Goal: Transaction & Acquisition: Purchase product/service

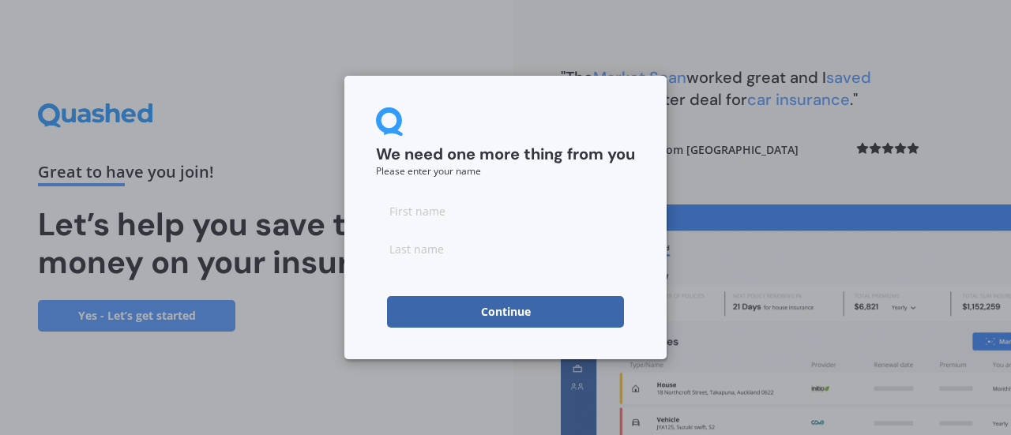
click at [508, 214] on input at bounding box center [505, 211] width 259 height 32
type input "[PERSON_NAME]"
type input "Chai"
click at [480, 315] on button "Continue" at bounding box center [505, 312] width 237 height 32
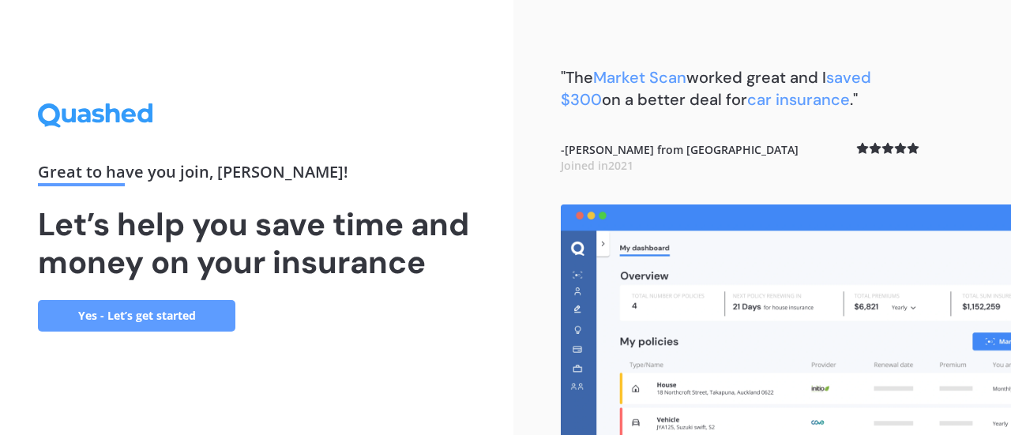
click at [167, 317] on link "Yes - Let’s get started" at bounding box center [136, 316] width 197 height 32
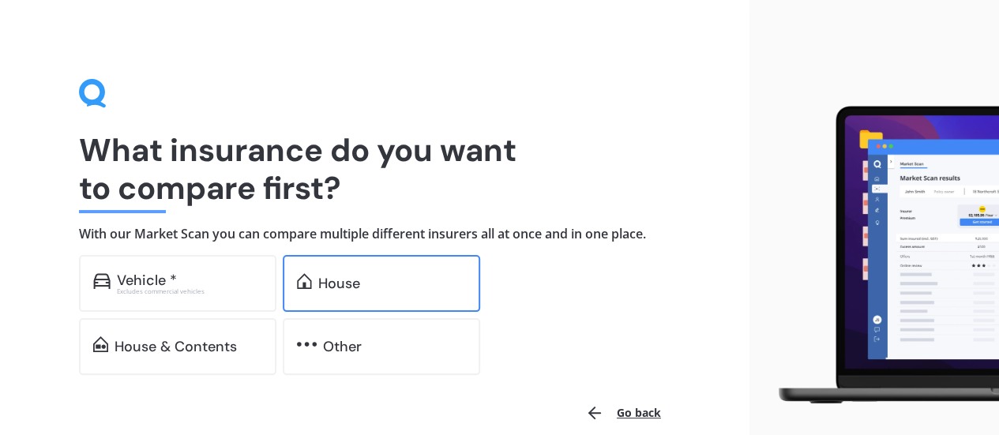
click at [327, 278] on div "House" at bounding box center [339, 284] width 42 height 16
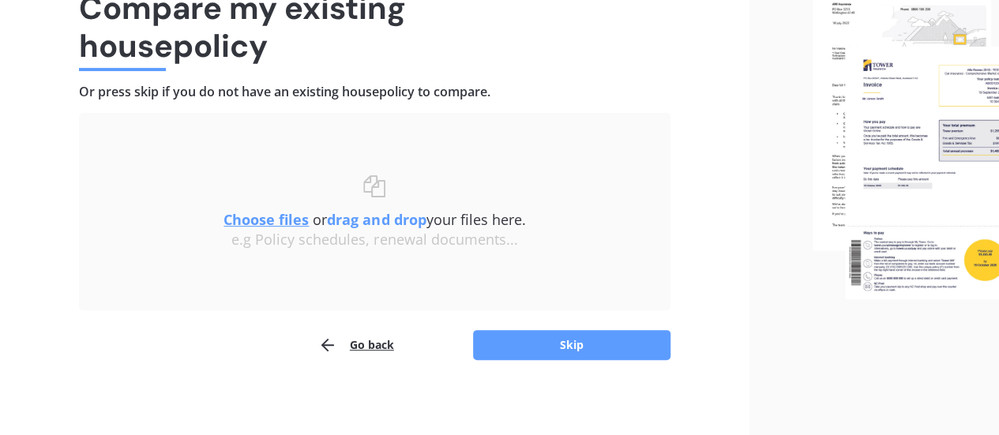
scroll to position [146, 0]
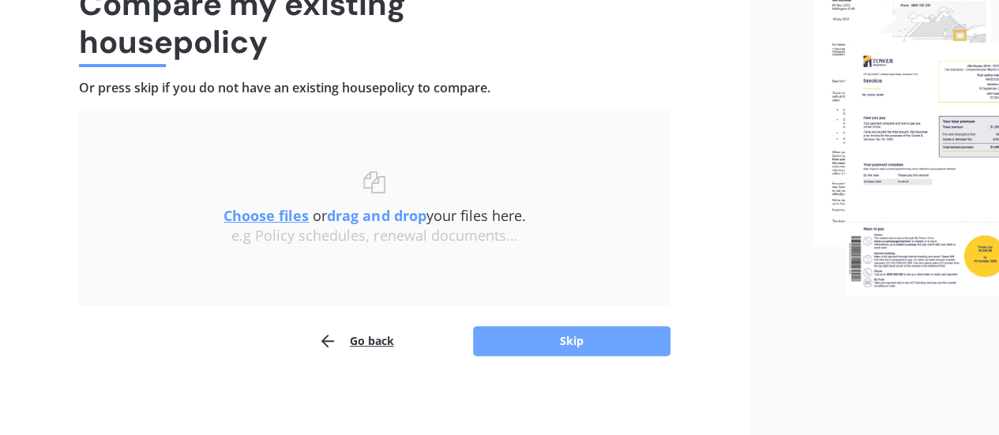
click at [572, 334] on button "Skip" at bounding box center [571, 341] width 197 height 30
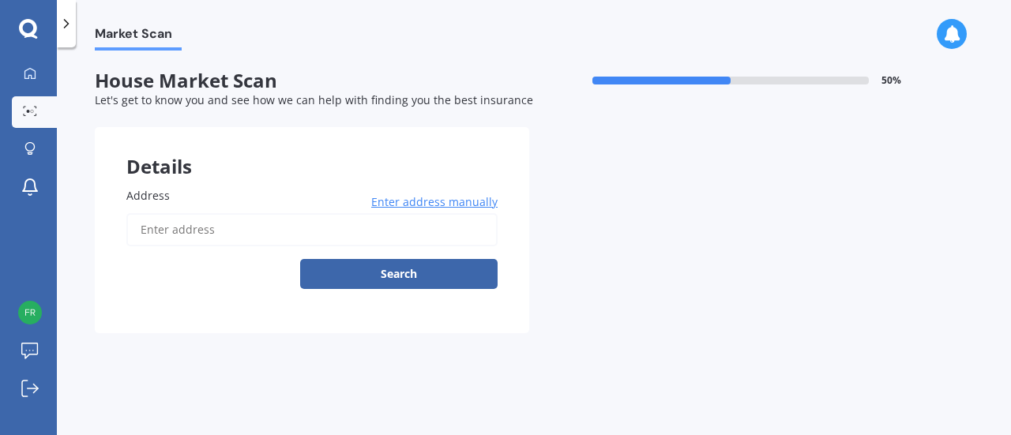
click at [188, 222] on input "Address" at bounding box center [311, 229] width 371 height 33
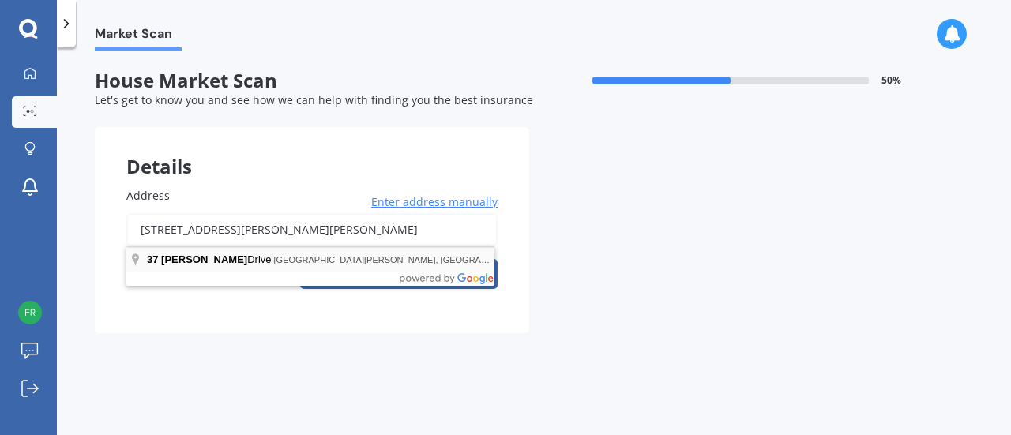
type input "[STREET_ADDRESS][PERSON_NAME][PERSON_NAME] 2019"
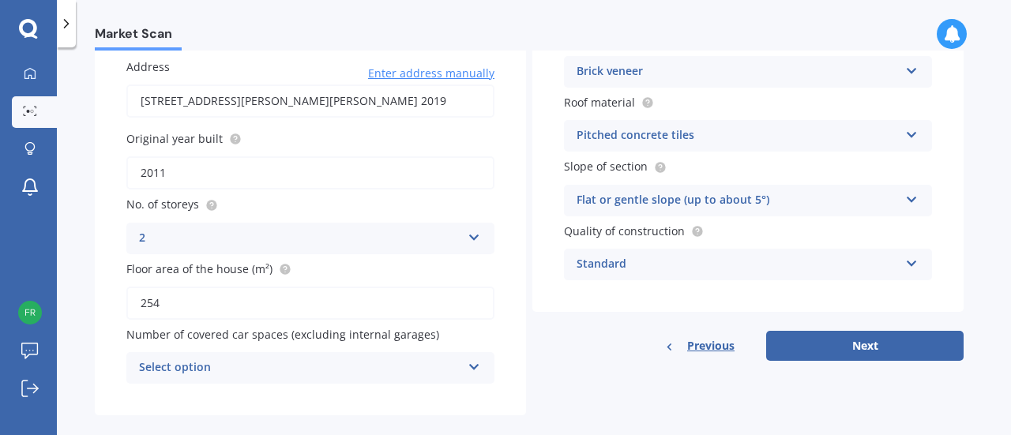
scroll to position [151, 0]
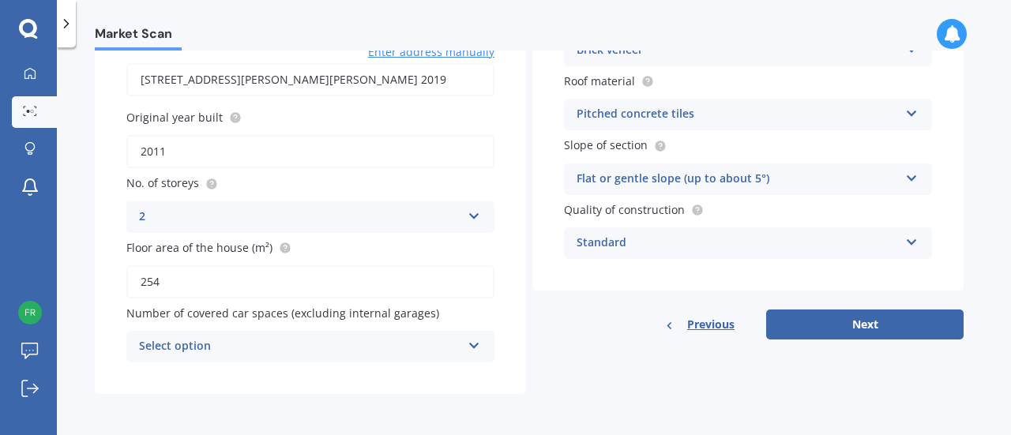
click at [373, 339] on div "Select option" at bounding box center [300, 346] width 322 height 19
click at [236, 383] on div "Address [STREET_ADDRESS][PERSON_NAME][PERSON_NAME] 2019 Enter address manually …" at bounding box center [310, 200] width 431 height 388
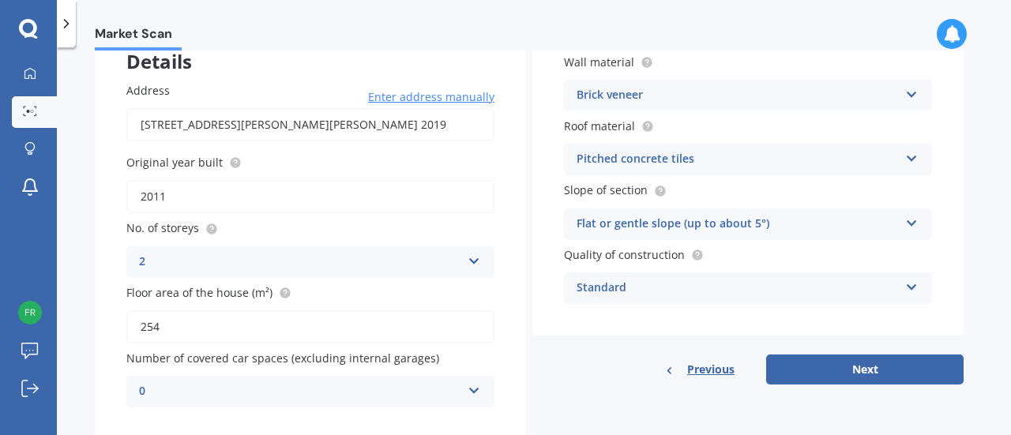
scroll to position [122, 0]
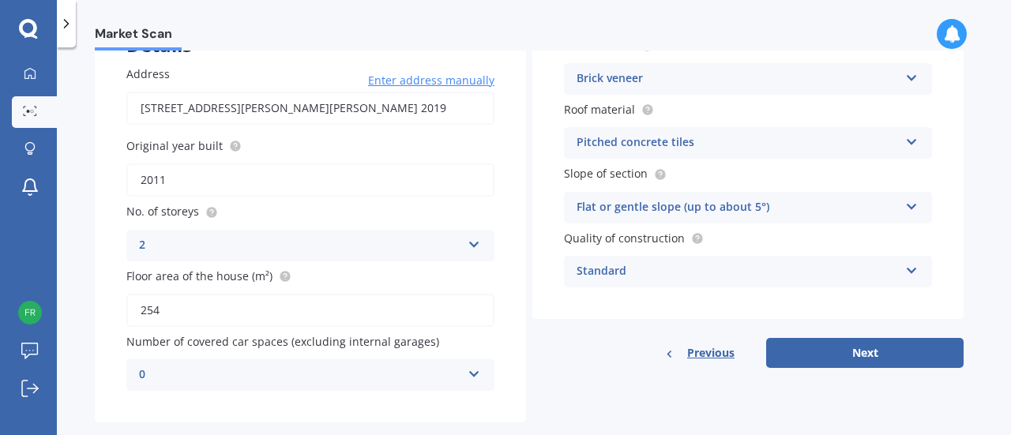
click at [696, 151] on div "Pitched concrete tiles" at bounding box center [737, 142] width 322 height 19
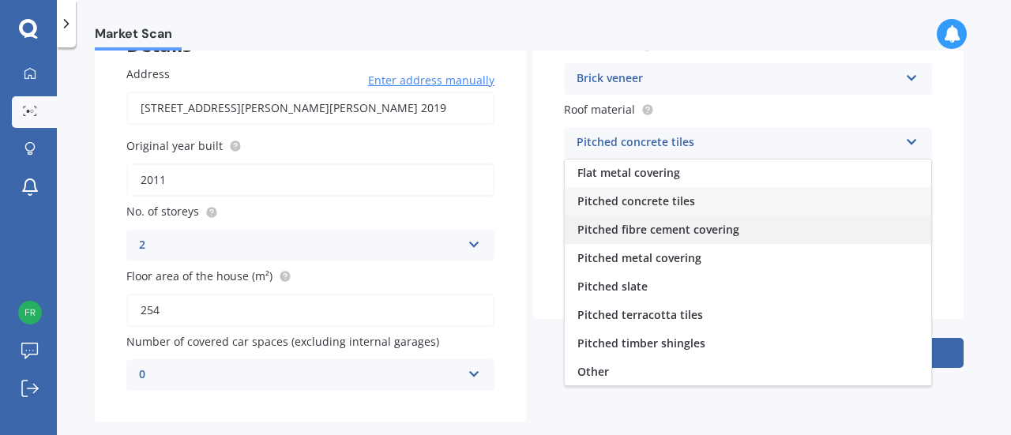
scroll to position [0, 0]
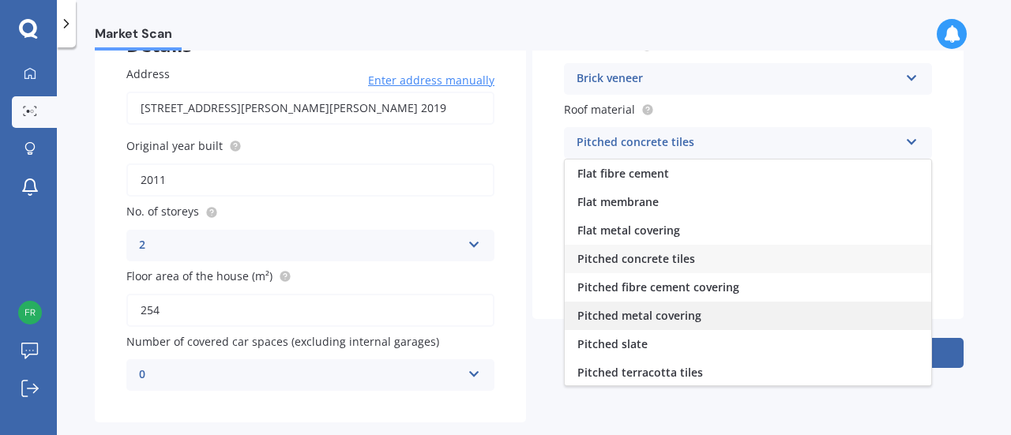
click at [700, 312] on div "Pitched metal covering" at bounding box center [748, 316] width 366 height 28
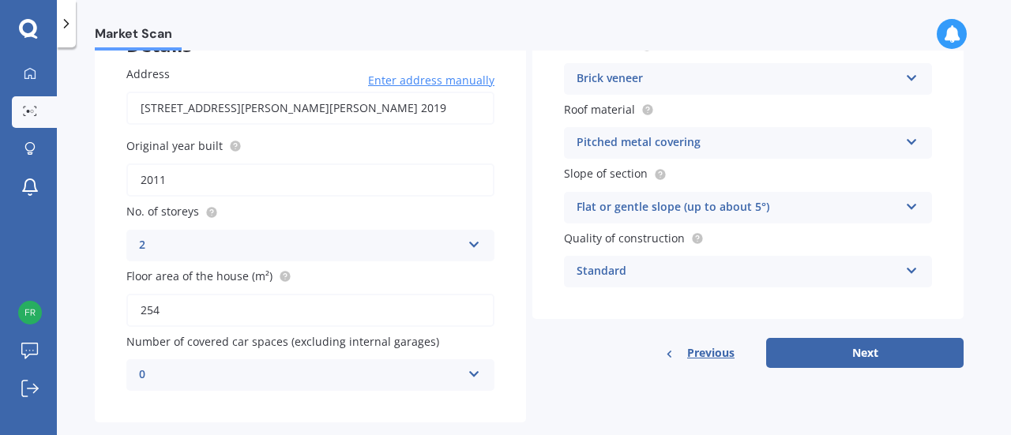
click at [712, 275] on div "Standard" at bounding box center [737, 271] width 322 height 19
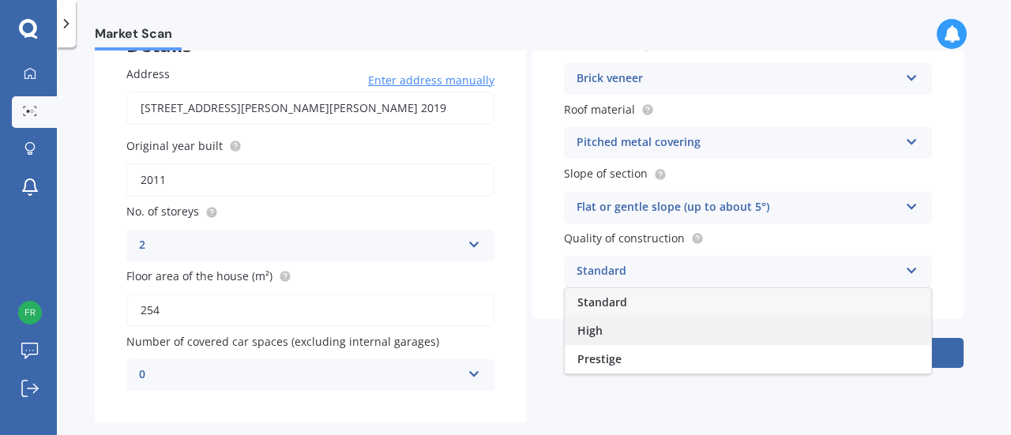
click at [655, 339] on div "High" at bounding box center [748, 331] width 366 height 28
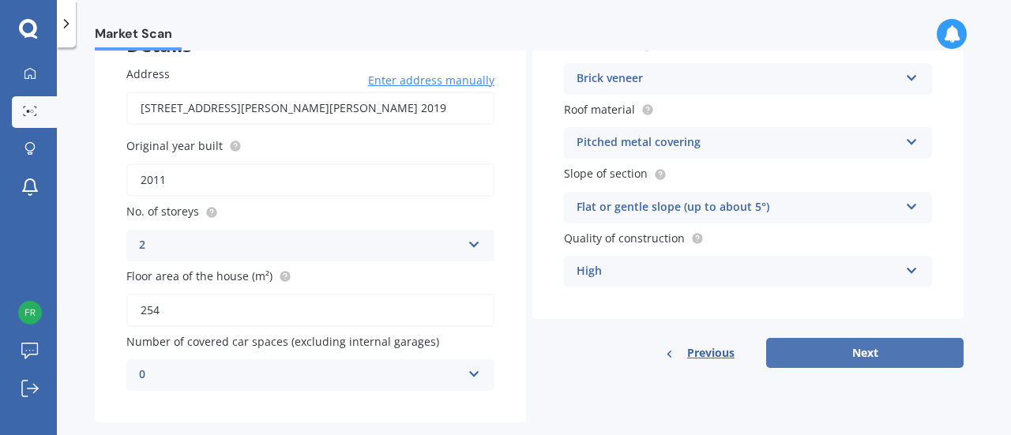
click at [835, 345] on button "Next" at bounding box center [864, 353] width 197 height 30
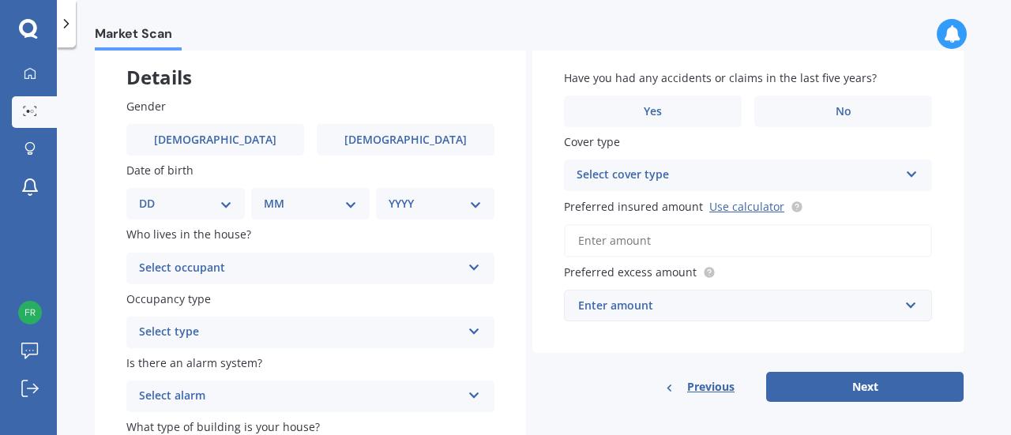
scroll to position [92, 0]
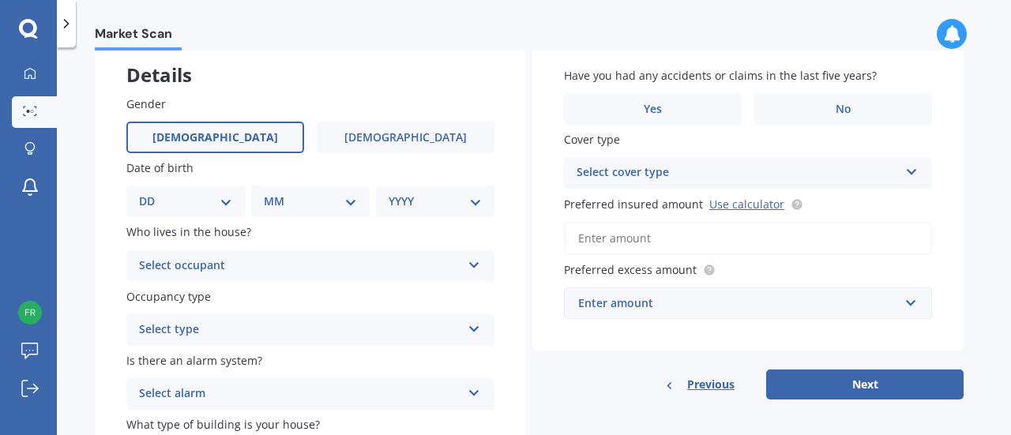
click at [286, 133] on label "[DEMOGRAPHIC_DATA]" at bounding box center [215, 138] width 178 height 32
click at [0, 0] on input "[DEMOGRAPHIC_DATA]" at bounding box center [0, 0] width 0 height 0
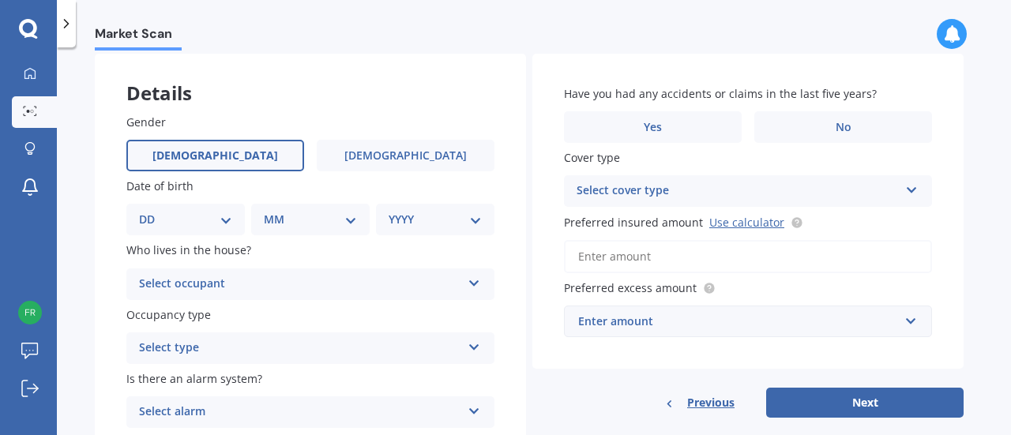
scroll to position [80, 0]
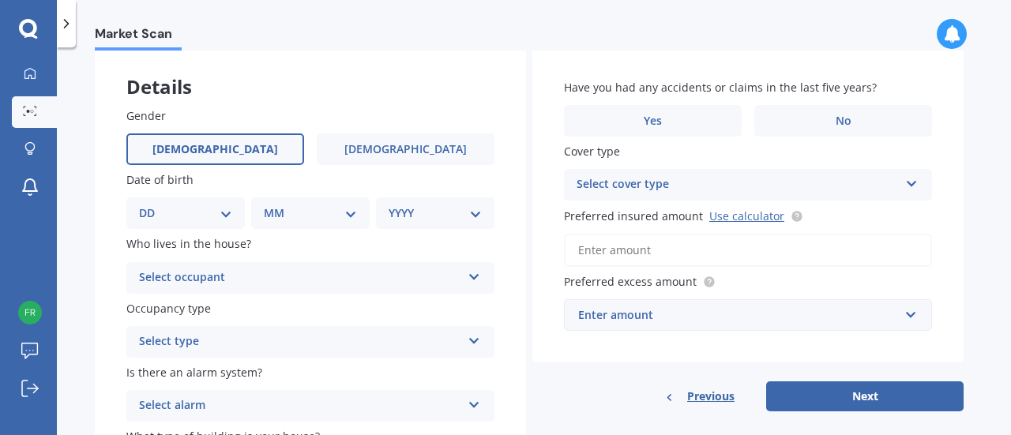
click at [208, 206] on select "DD 01 02 03 04 05 06 07 08 09 10 11 12 13 14 15 16 17 18 19 20 21 22 23 24 25 2…" at bounding box center [185, 213] width 93 height 17
select select "22"
click at [152, 205] on select "DD 01 02 03 04 05 06 07 08 09 10 11 12 13 14 15 16 17 18 19 20 21 22 23 24 25 2…" at bounding box center [185, 213] width 93 height 17
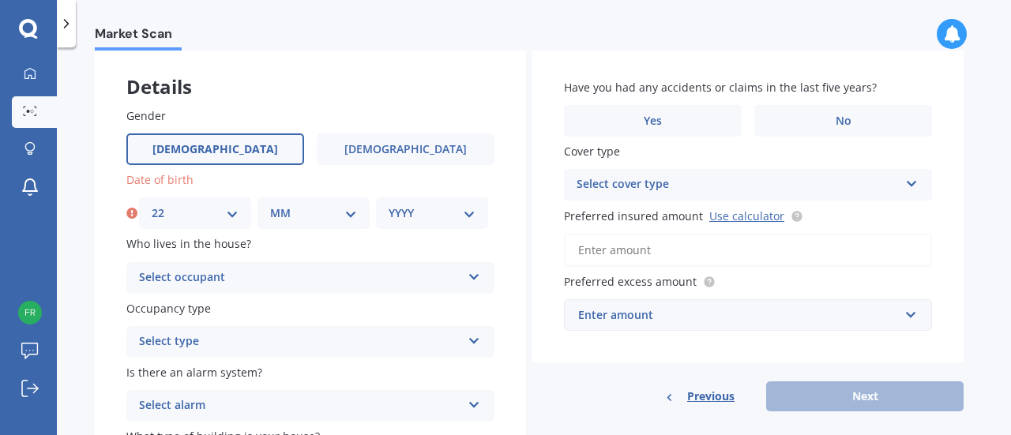
click at [280, 216] on select "MM 01 02 03 04 05 06 07 08 09 10 11 12" at bounding box center [313, 213] width 87 height 17
select select "07"
click at [270, 205] on select "MM 01 02 03 04 05 06 07 08 09 10 11 12" at bounding box center [313, 213] width 87 height 17
click at [390, 209] on select "YYYY 2009 2008 2007 2006 2005 2004 2003 2002 2001 2000 1999 1998 1997 1996 1995…" at bounding box center [431, 213] width 87 height 17
click at [388, 205] on select "YYYY 2009 2008 2007 2006 2005 2004 2003 2002 2001 2000 1999 1998 1997 1996 1995…" at bounding box center [431, 213] width 87 height 17
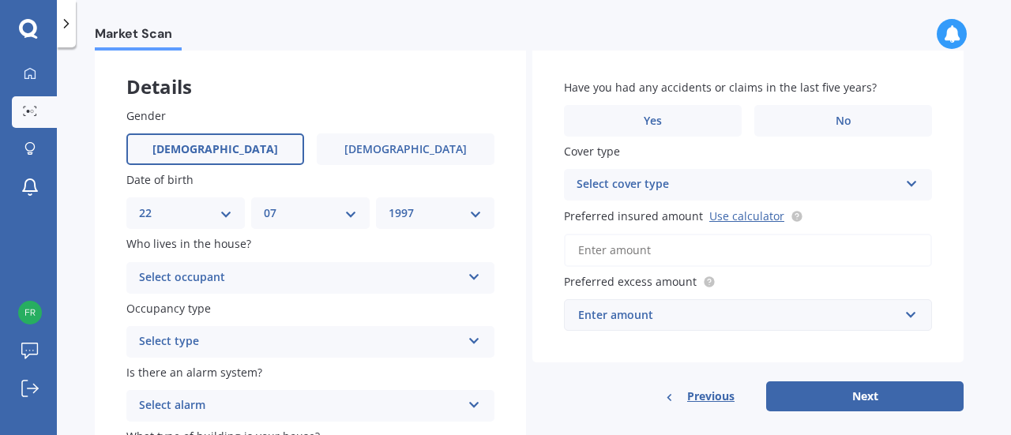
click at [396, 214] on select "YYYY 2009 2008 2007 2006 2005 2004 2003 2002 2001 2000 1999 1998 1997 1996 1995…" at bounding box center [434, 213] width 93 height 17
select select "1987"
click at [388, 205] on select "YYYY 2009 2008 2007 2006 2005 2004 2003 2002 2001 2000 1999 1998 1997 1996 1995…" at bounding box center [434, 213] width 93 height 17
click at [265, 277] on div "Select occupant" at bounding box center [300, 277] width 322 height 19
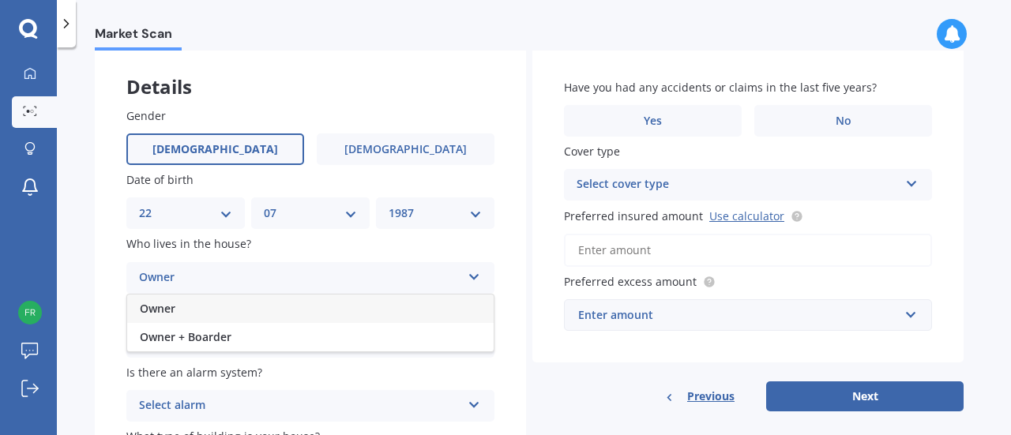
click at [250, 310] on div "Owner" at bounding box center [310, 309] width 366 height 28
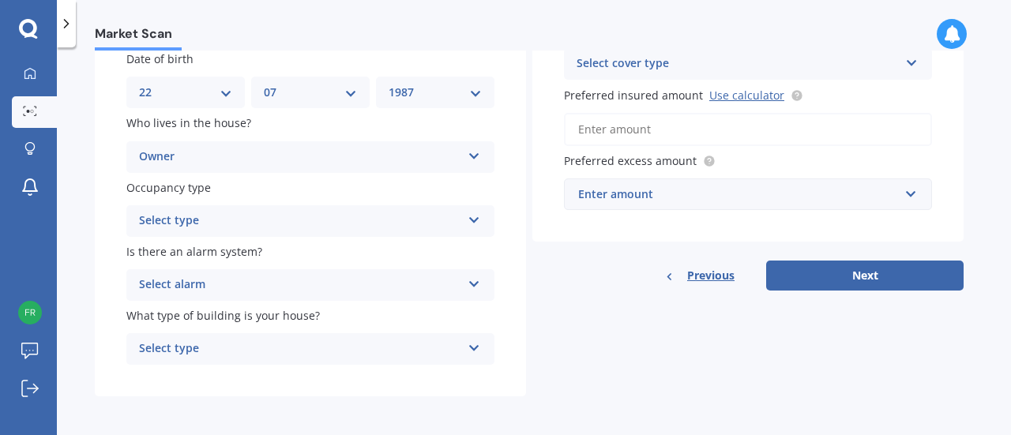
scroll to position [201, 0]
click at [256, 231] on div "Select type Permanent Holiday (without tenancy)" at bounding box center [310, 221] width 368 height 32
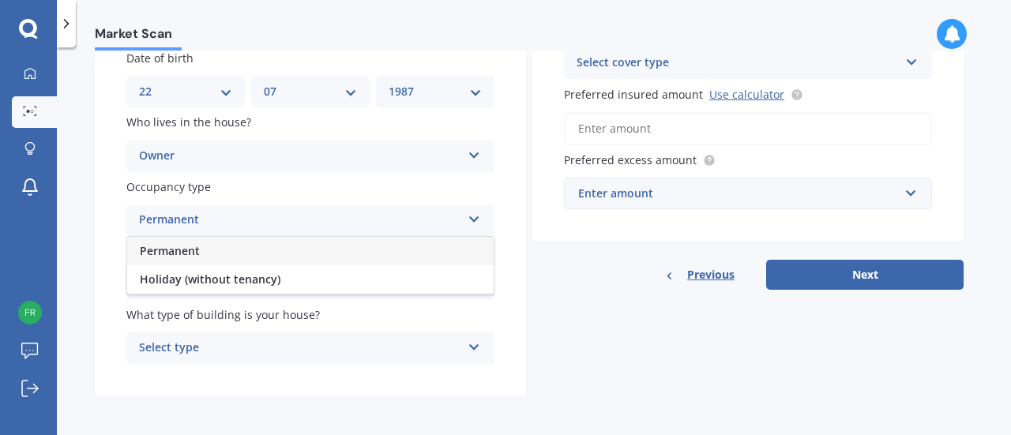
click at [227, 257] on div "Permanent" at bounding box center [310, 251] width 366 height 28
click at [227, 279] on div "Select alarm" at bounding box center [300, 284] width 322 height 19
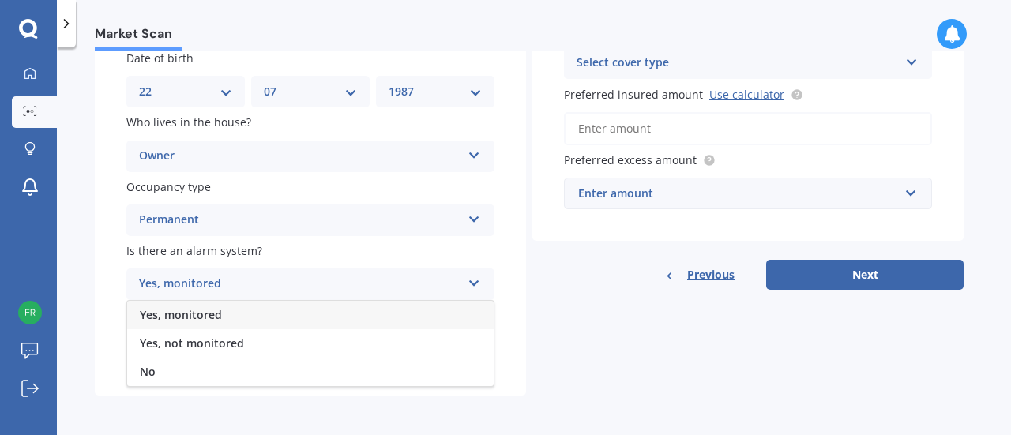
click at [221, 313] on div "Yes, monitored" at bounding box center [310, 315] width 366 height 28
click at [221, 283] on div "Yes, monitored" at bounding box center [300, 284] width 322 height 19
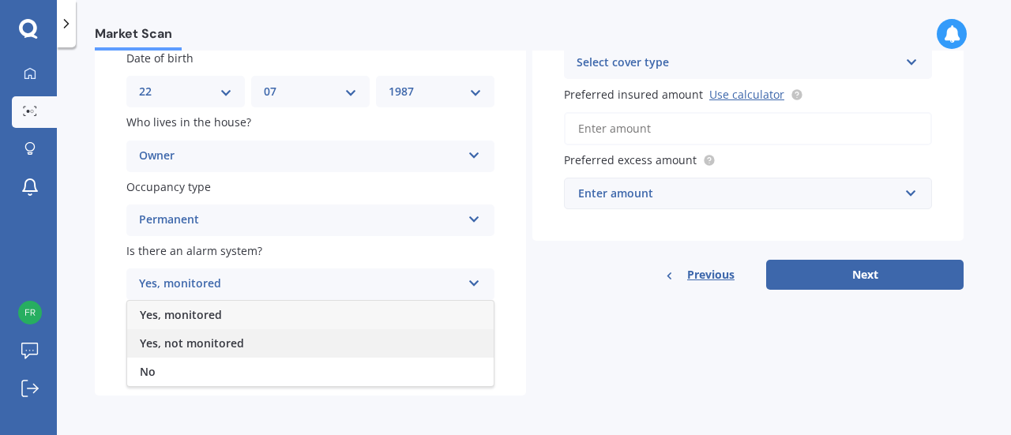
click at [208, 342] on span "Yes, not monitored" at bounding box center [192, 343] width 104 height 15
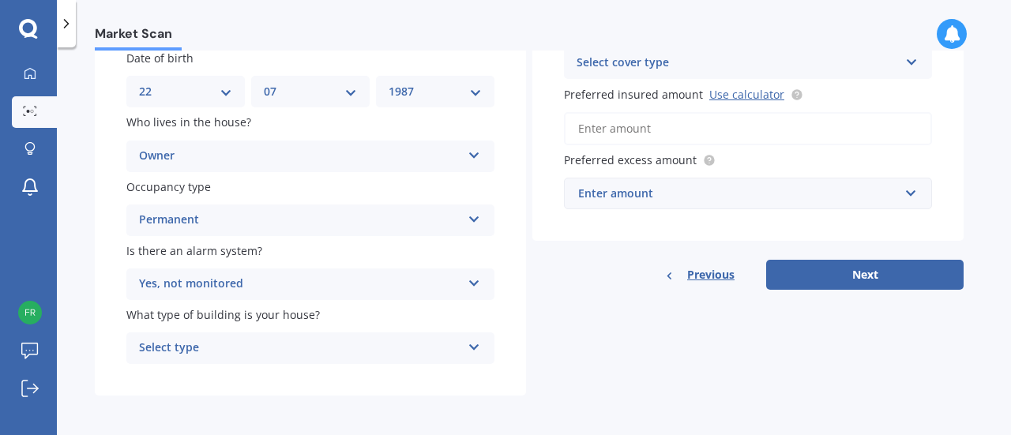
click at [208, 353] on div "Select type" at bounding box center [300, 348] width 322 height 19
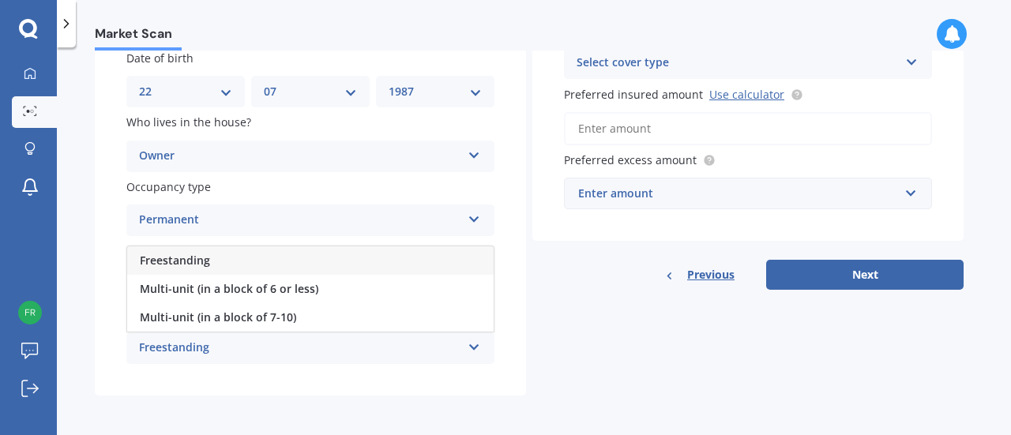
click at [210, 266] on div "Freestanding" at bounding box center [310, 260] width 366 height 28
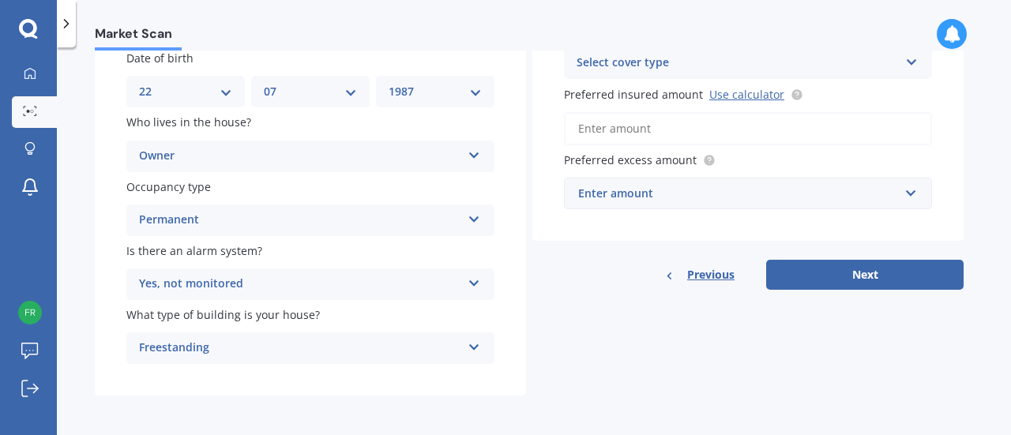
click at [594, 307] on div "Details Gender [DEMOGRAPHIC_DATA] [DEMOGRAPHIC_DATA] Date of birth DD 01 02 03 …" at bounding box center [529, 161] width 869 height 471
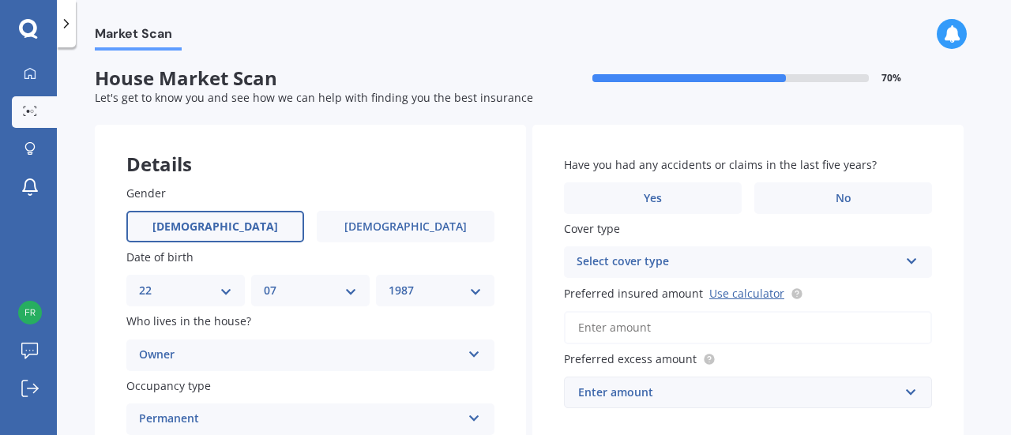
scroll to position [1, 0]
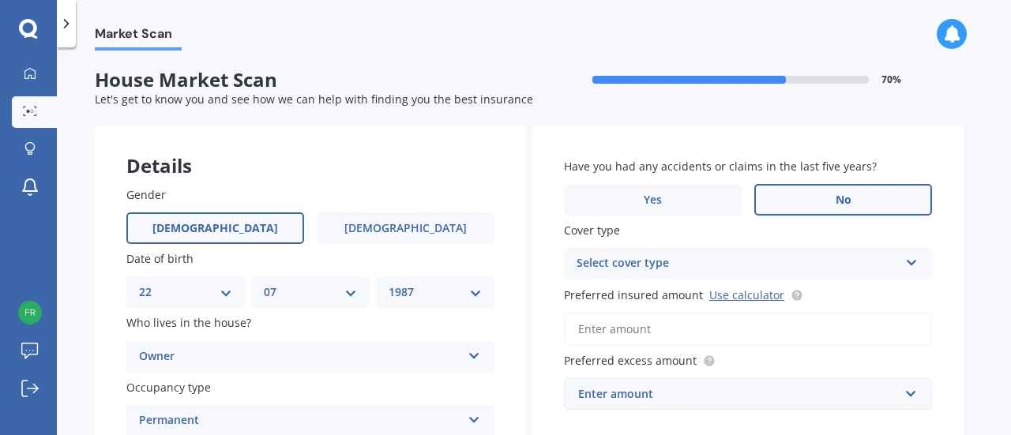
click at [798, 197] on label "No" at bounding box center [843, 200] width 178 height 32
click at [0, 0] on input "No" at bounding box center [0, 0] width 0 height 0
click at [706, 272] on div "Select cover type" at bounding box center [737, 263] width 322 height 19
click at [643, 298] on div "High" at bounding box center [748, 294] width 366 height 28
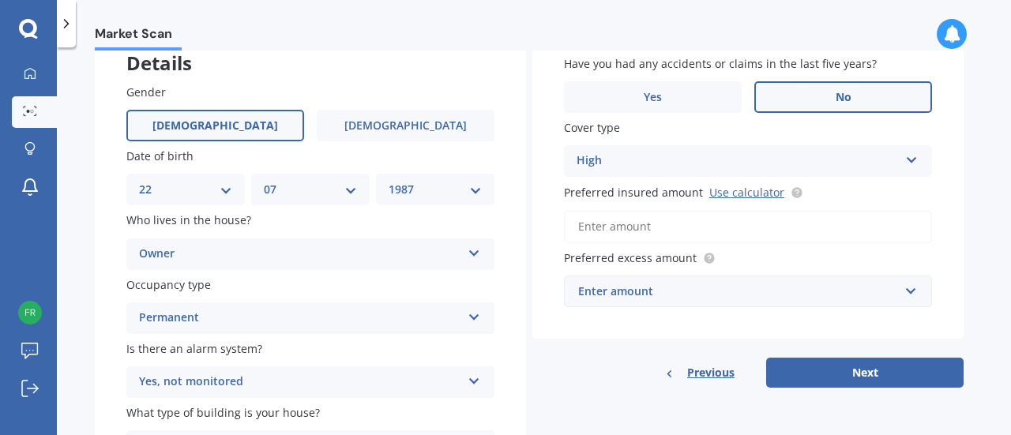
scroll to position [111, 0]
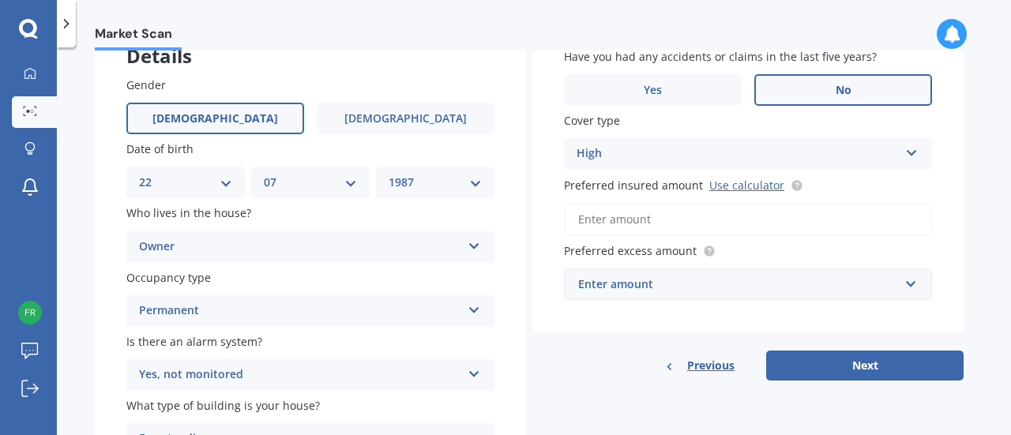
click at [647, 287] on div "Enter amount" at bounding box center [738, 284] width 321 height 17
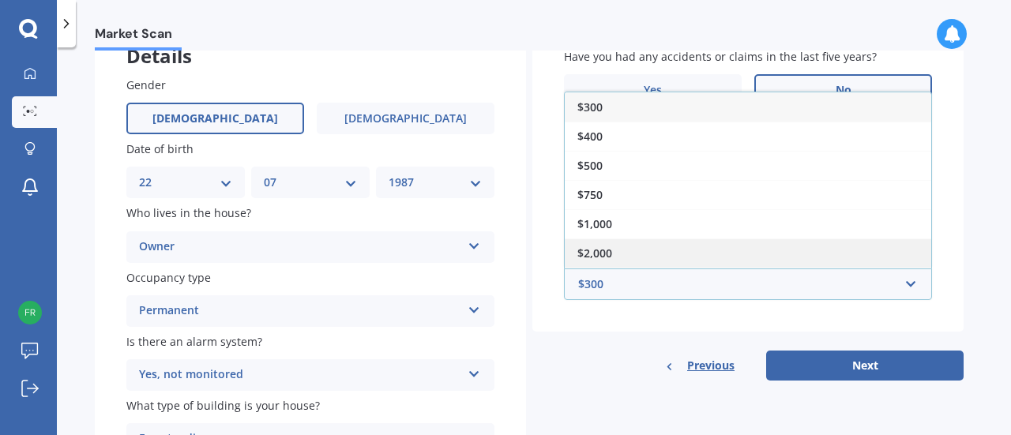
click at [629, 247] on div "$2,000" at bounding box center [748, 252] width 366 height 29
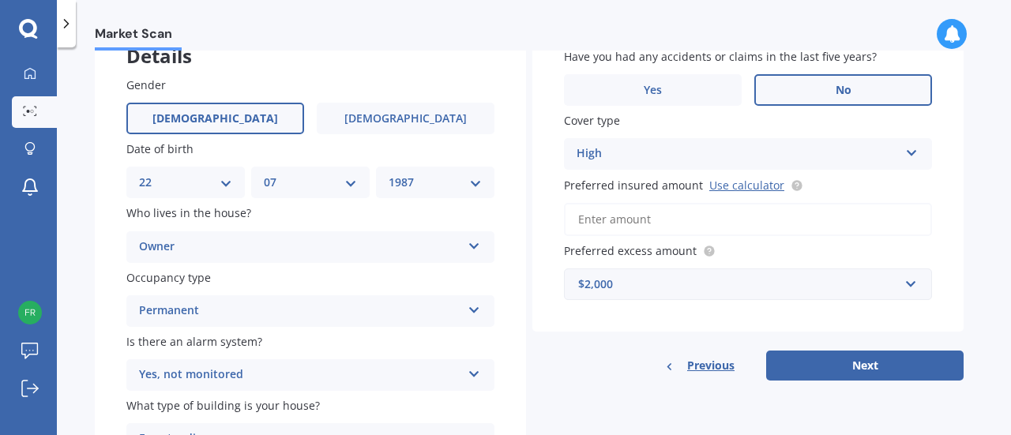
click at [640, 217] on input "Preferred insured amount Use calculator" at bounding box center [748, 219] width 368 height 33
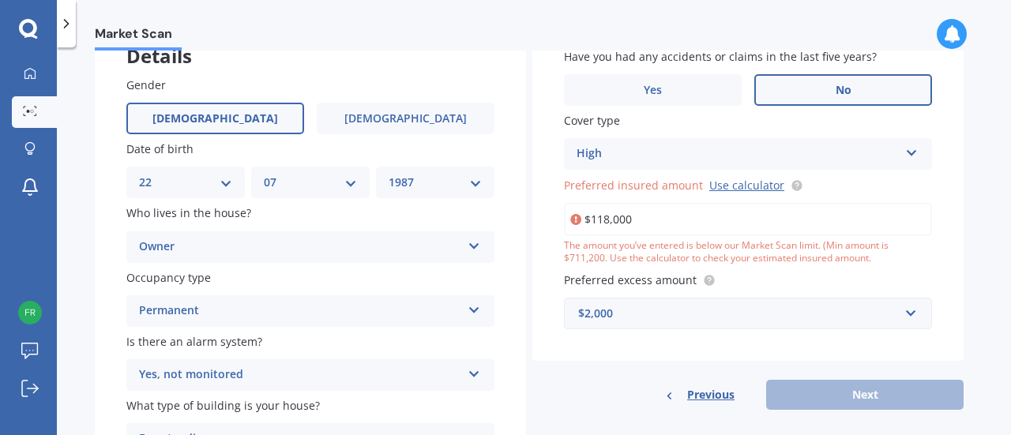
type input "$1,180,000"
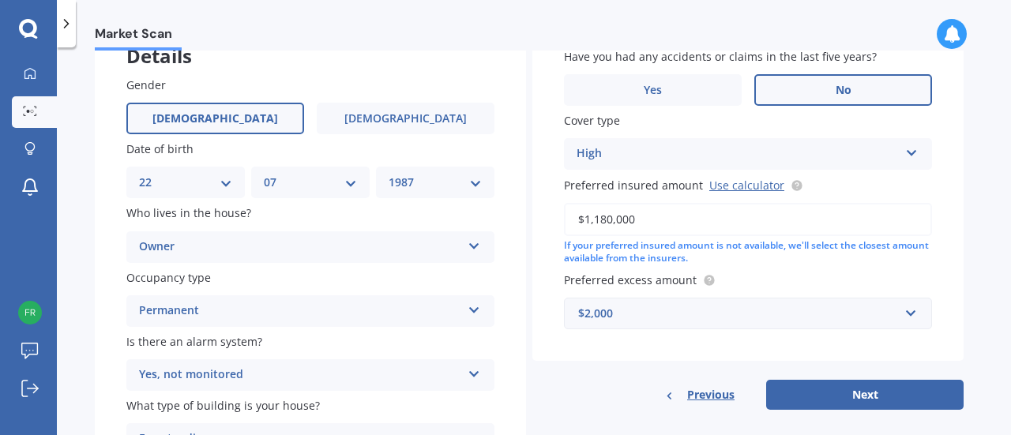
drag, startPoint x: 679, startPoint y: 216, endPoint x: 411, endPoint y: 247, distance: 269.4
click at [411, 247] on div "Details Gender [DEMOGRAPHIC_DATA] [DEMOGRAPHIC_DATA] Date of birth DD 01 02 03 …" at bounding box center [529, 252] width 869 height 471
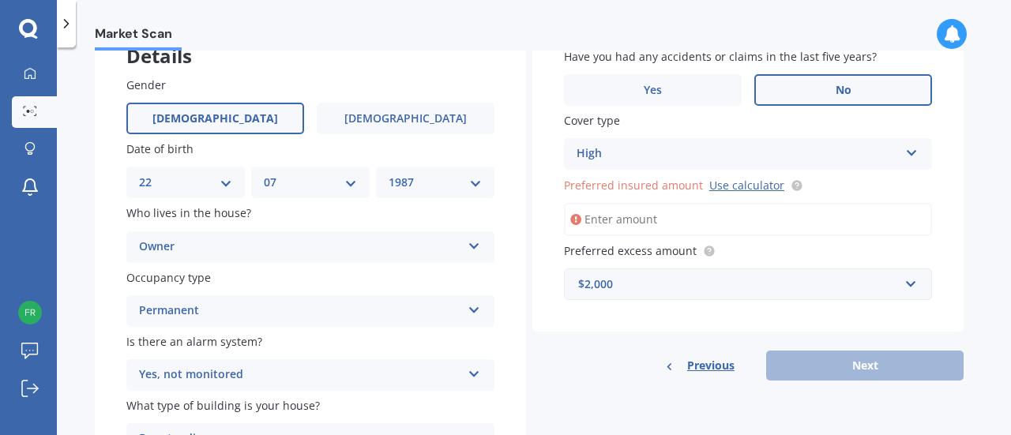
click at [867, 383] on div "Details Gender [DEMOGRAPHIC_DATA] [DEMOGRAPHIC_DATA] Date of birth DD 01 02 03 …" at bounding box center [529, 252] width 869 height 471
click at [742, 189] on link "Use calculator" at bounding box center [746, 185] width 75 height 15
click at [635, 217] on input "Preferred insured amount Use calculator" at bounding box center [748, 219] width 368 height 33
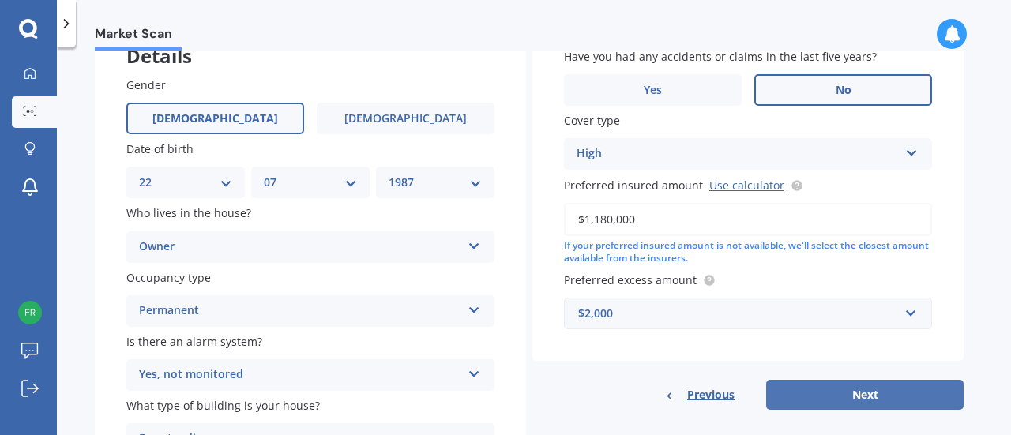
type input "$1,180,000"
click at [814, 388] on button "Next" at bounding box center [864, 395] width 197 height 30
select select "22"
select select "07"
select select "1987"
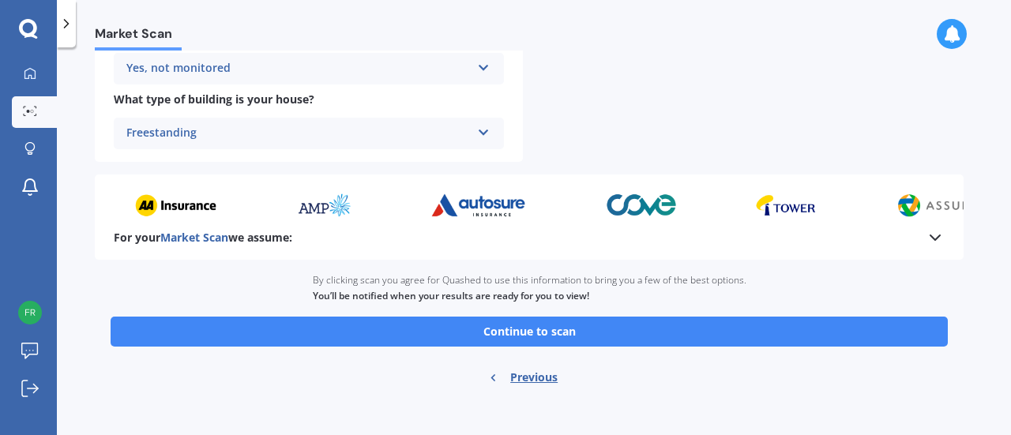
scroll to position [704, 0]
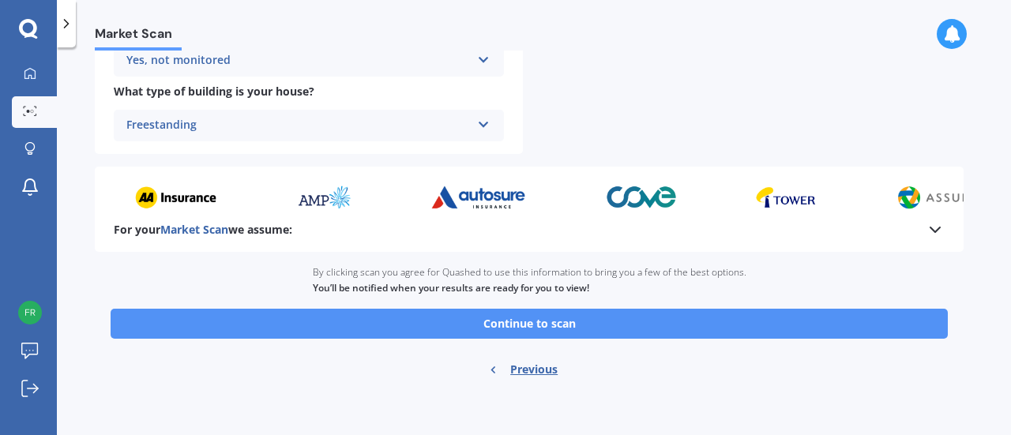
click at [518, 325] on button "Continue to scan" at bounding box center [529, 324] width 837 height 30
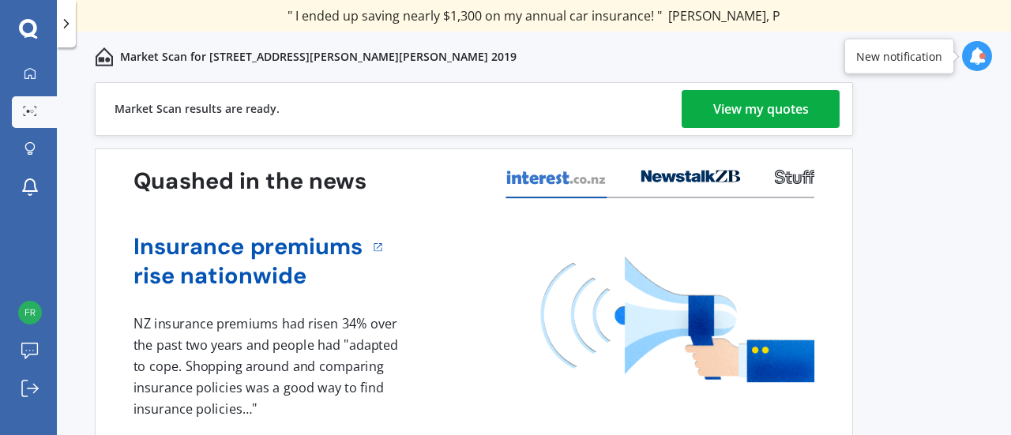
click at [791, 105] on div "View my quotes" at bounding box center [761, 109] width 96 height 38
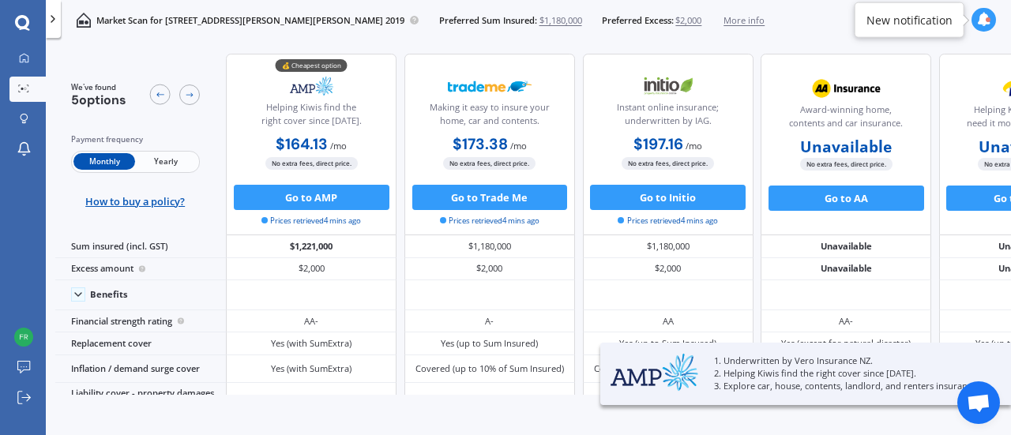
click at [171, 165] on span "Yearly" at bounding box center [166, 161] width 62 height 17
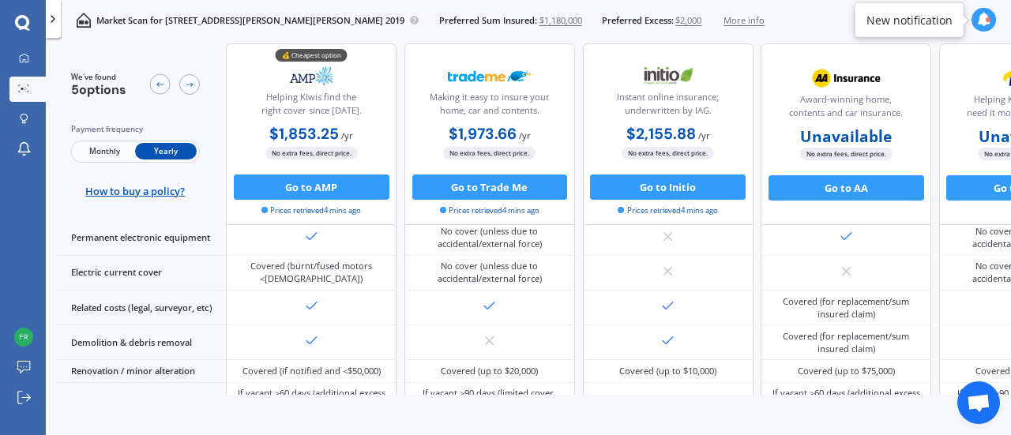
scroll to position [798, 0]
